Goal: Use online tool/utility: Use online tool/utility

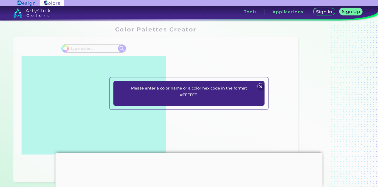
scroll to position [69, 0]
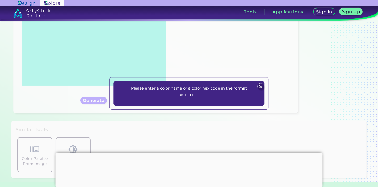
click at [263, 86] on img at bounding box center [261, 86] width 6 height 6
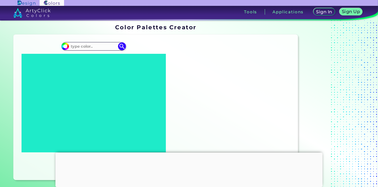
scroll to position [0, 0]
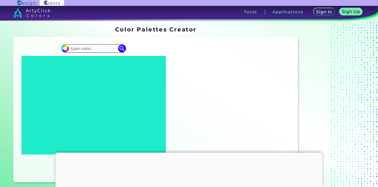
click at [189, 152] on div at bounding box center [189, 152] width 267 height 0
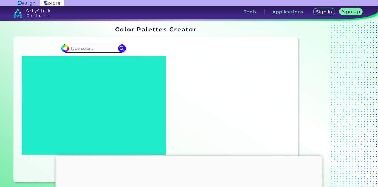
click at [113, 98] on icon at bounding box center [124, 104] width 22 height 31
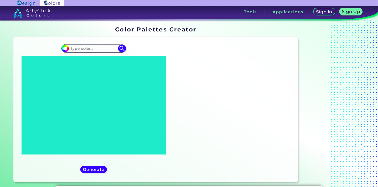
click at [226, 108] on div at bounding box center [232, 109] width 13 height 13
drag, startPoint x: 231, startPoint y: 109, endPoint x: 128, endPoint y: 107, distance: 103.3
click at [168, 112] on div "Oops - something went wrong. Please try again. #E8EEEE #e8eeee #1EEBC9 #1eebc9 …" at bounding box center [156, 109] width 285 height 145
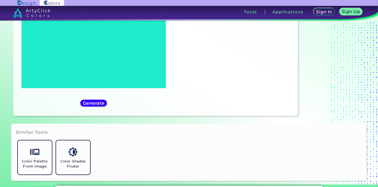
scroll to position [69, 0]
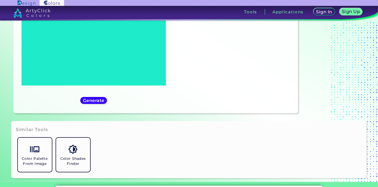
click at [65, 102] on div "#1eebc9" at bounding box center [94, 40] width 152 height 137
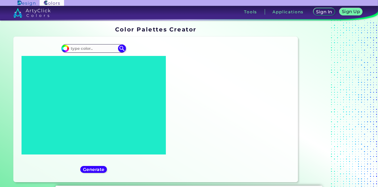
click at [92, 91] on icon at bounding box center [97, 105] width 22 height 32
click at [90, 46] on input at bounding box center [93, 48] width 49 height 7
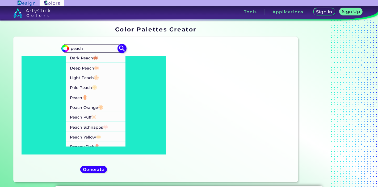
type input "peach"
click at [82, 60] on p "Dark Peach ◉" at bounding box center [84, 57] width 28 height 10
type input "#de7e5d"
type input "#DE7E5D"
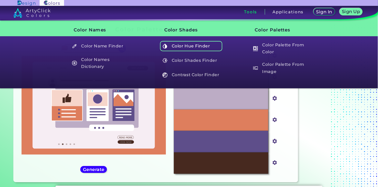
click at [181, 51] on h5 "Color Hue Finder" at bounding box center [191, 46] width 63 height 10
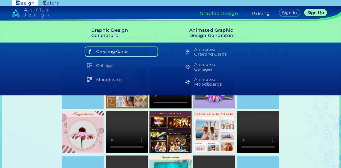
click at [105, 54] on h5 "Greeting Cards" at bounding box center [121, 52] width 73 height 10
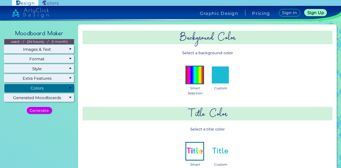
click at [53, 85] on div "Colors" at bounding box center [39, 88] width 70 height 8
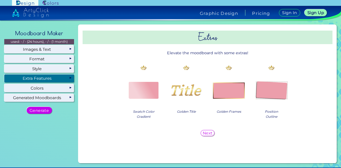
click at [146, 85] on img at bounding box center [143, 90] width 34 height 34
click at [203, 134] on h5 "Next" at bounding box center [207, 133] width 9 height 4
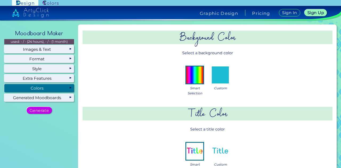
click at [213, 78] on img at bounding box center [220, 75] width 17 height 17
